Goal: Check status: Check status

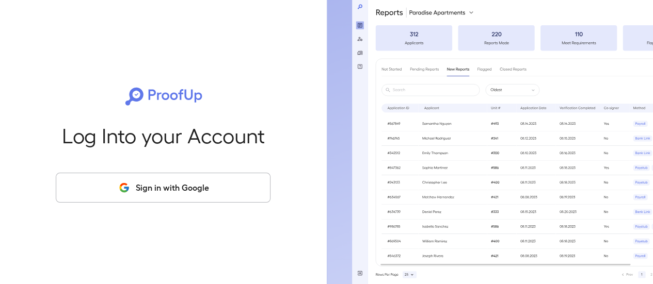
click at [231, 194] on button "Sign in with Google" at bounding box center [163, 188] width 215 height 30
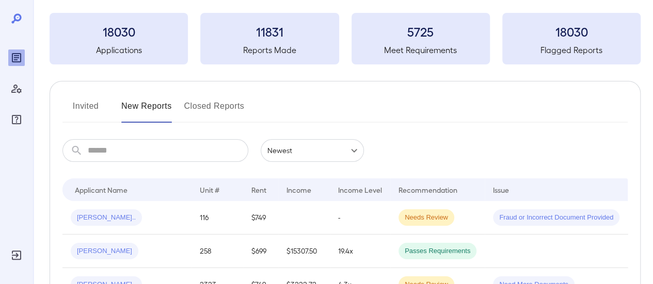
scroll to position [103, 0]
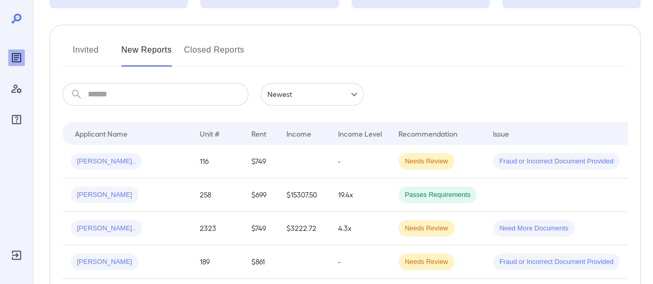
click at [141, 89] on input "text" at bounding box center [168, 94] width 160 height 23
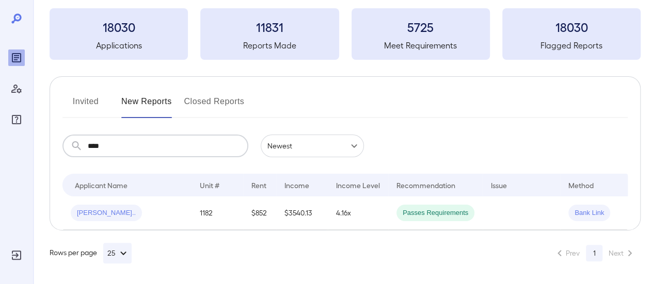
scroll to position [59, 0]
type input "****"
click at [157, 206] on div "[PERSON_NAME].." at bounding box center [127, 213] width 112 height 17
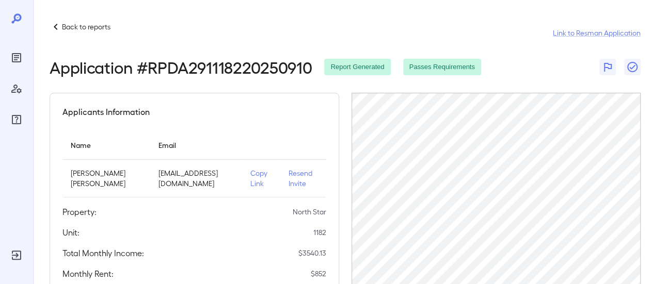
click at [71, 26] on p "Back to reports" at bounding box center [86, 27] width 49 height 10
